Goal: Task Accomplishment & Management: Use online tool/utility

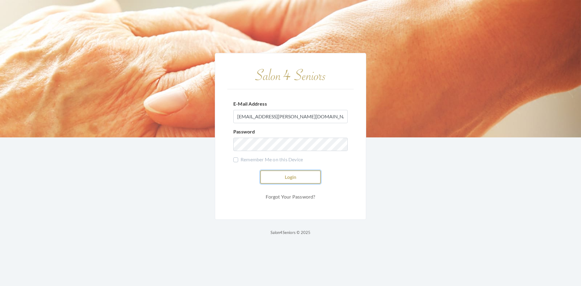
click at [285, 176] on button "Login" at bounding box center [290, 176] width 60 height 13
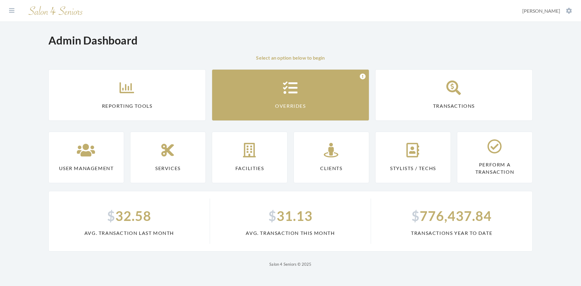
click at [346, 109] on link "Overrides" at bounding box center [290, 94] width 157 height 51
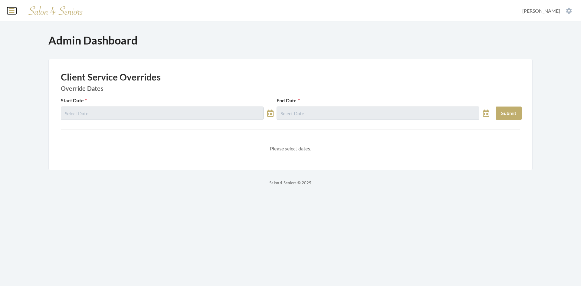
click at [9, 10] on icon at bounding box center [11, 11] width 5 height 6
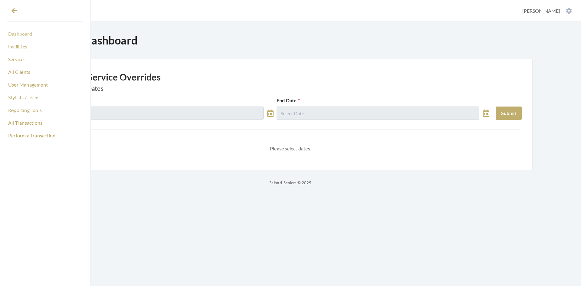
click at [22, 33] on link "Dashboard" at bounding box center [45, 34] width 76 height 10
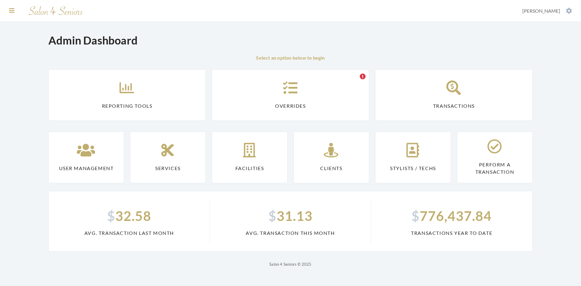
click at [7, 13] on section "Dashboard Facilities Services All Clients User Management Stylists / Techs Repo…" at bounding box center [290, 11] width 581 height 22
click at [11, 12] on icon at bounding box center [11, 11] width 5 height 6
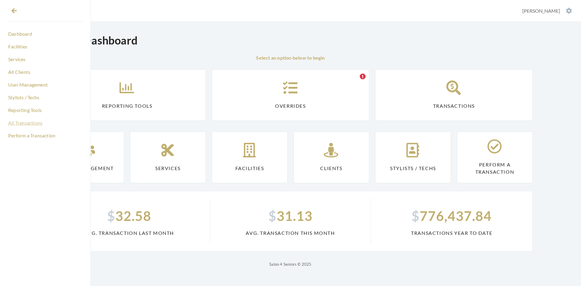
click at [30, 121] on link "All Transactions" at bounding box center [45, 123] width 76 height 10
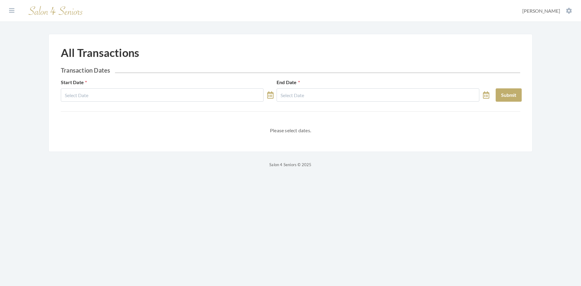
select select "7"
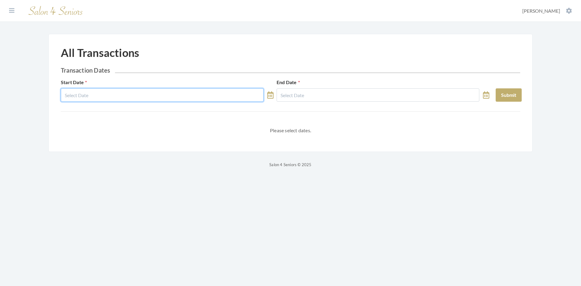
click at [181, 96] on input "text" at bounding box center [162, 94] width 203 height 13
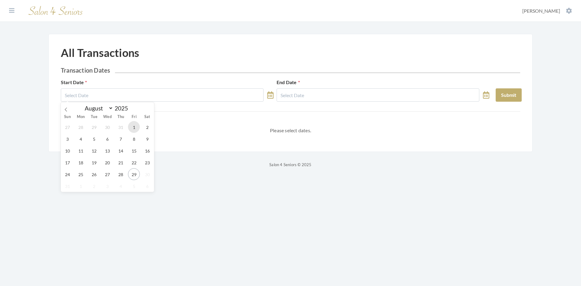
click at [135, 127] on span "1" at bounding box center [134, 127] width 12 height 12
type input "[DATE]"
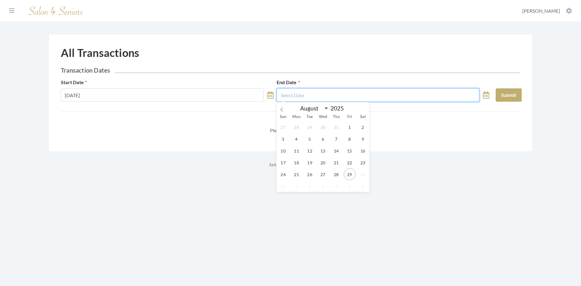
click at [306, 96] on input "text" at bounding box center [377, 94] width 203 height 13
drag, startPoint x: 348, startPoint y: 175, endPoint x: 363, endPoint y: 172, distance: 15.8
click at [348, 175] on span "29" at bounding box center [350, 174] width 12 height 12
type input "[DATE]"
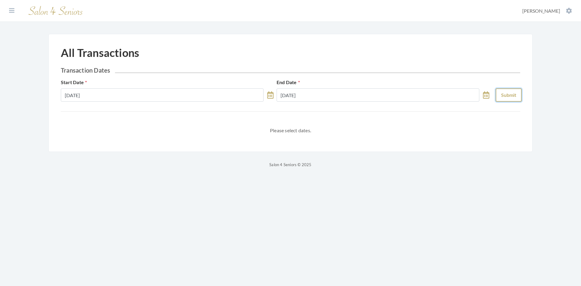
click at [505, 92] on button "Submit" at bounding box center [508, 94] width 26 height 13
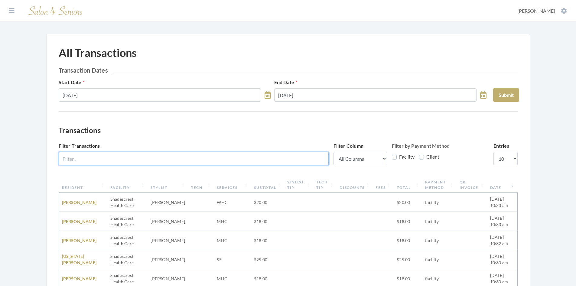
click at [249, 158] on input "Filter Transactions" at bounding box center [194, 158] width 270 height 13
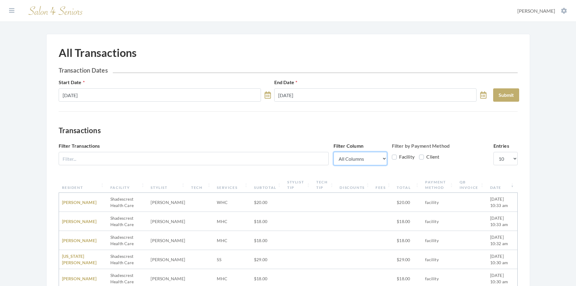
click at [348, 155] on select "All Columns Resident Facility Stylist Tech Services Subtotal Stylist Tip Tech T…" at bounding box center [361, 158] width 54 height 13
select select "1"
click at [334, 152] on select "All Columns Resident Facility Stylist Tech Services Subtotal Stylist Tip Tech T…" at bounding box center [361, 158] width 54 height 13
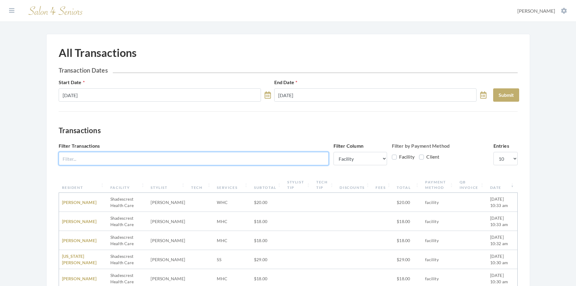
click at [210, 159] on input "Filter Transactions" at bounding box center [194, 158] width 270 height 13
type input "Shadescrest Health Care"
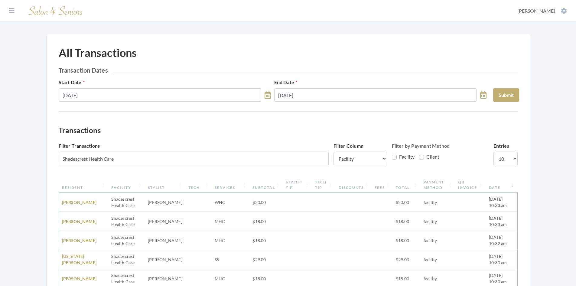
click at [396, 158] on label "Facility" at bounding box center [403, 156] width 23 height 7
checkbox input "true"
click at [402, 10] on section "Dashboard Facilities Services All Clients User Management Stylists / Techs Repo…" at bounding box center [288, 11] width 576 height 22
